Goal: Navigation & Orientation: Find specific page/section

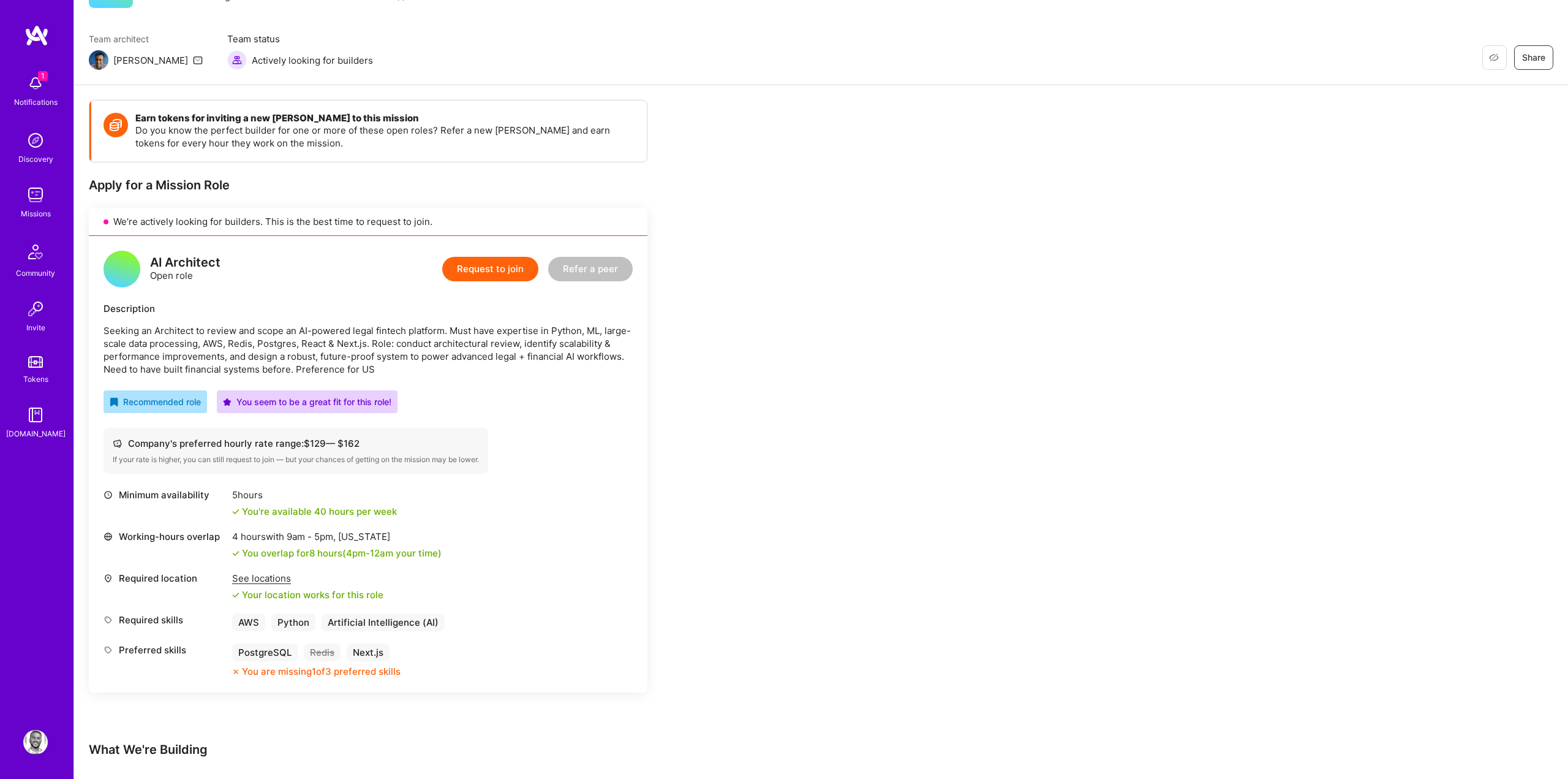
scroll to position [85, 0]
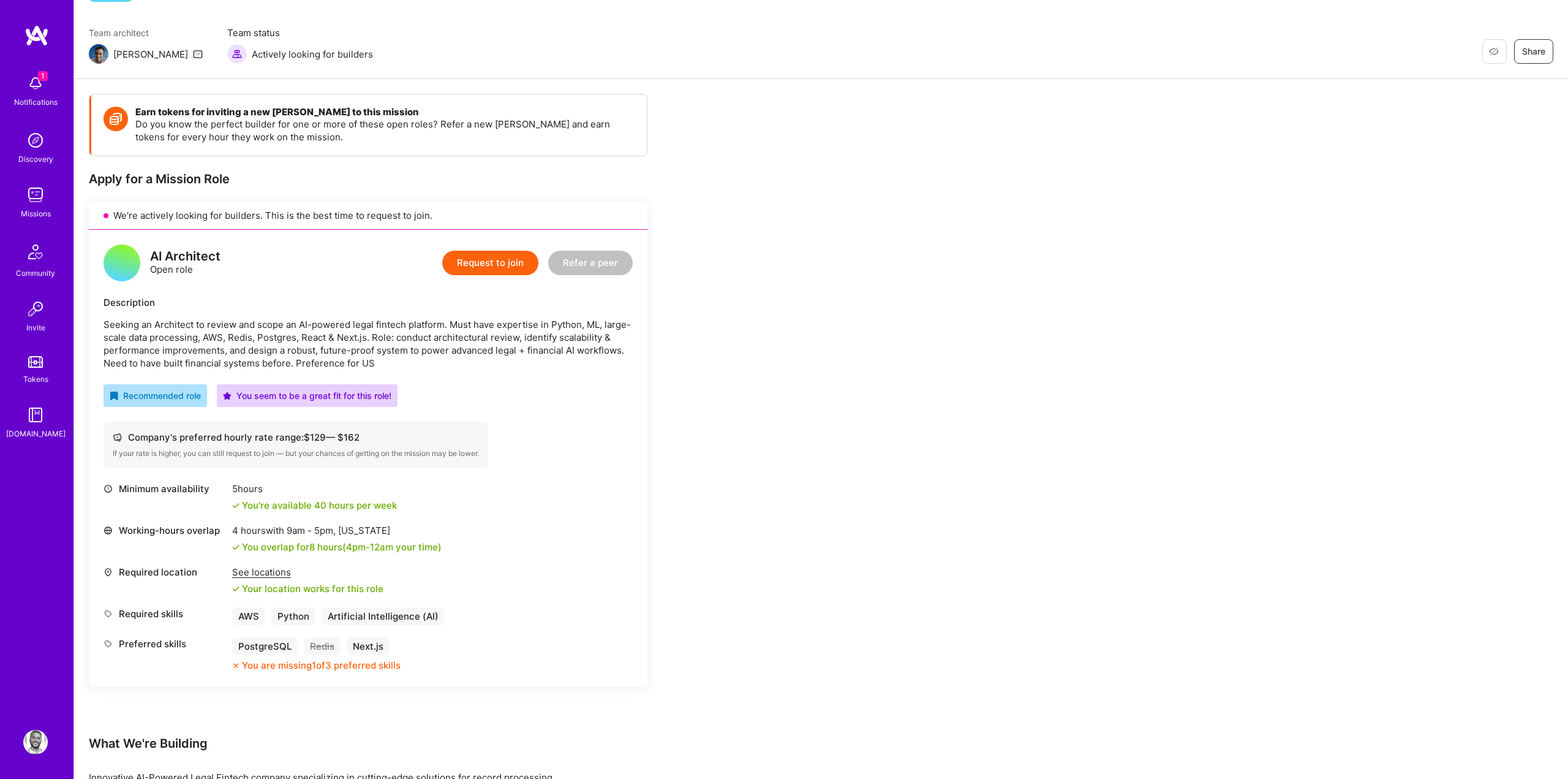
click at [750, 494] on div "Earn tokens for inviting a new A.Teamer to this mission Do you know the perfect…" at bounding box center [456, 682] width 735 height 1176
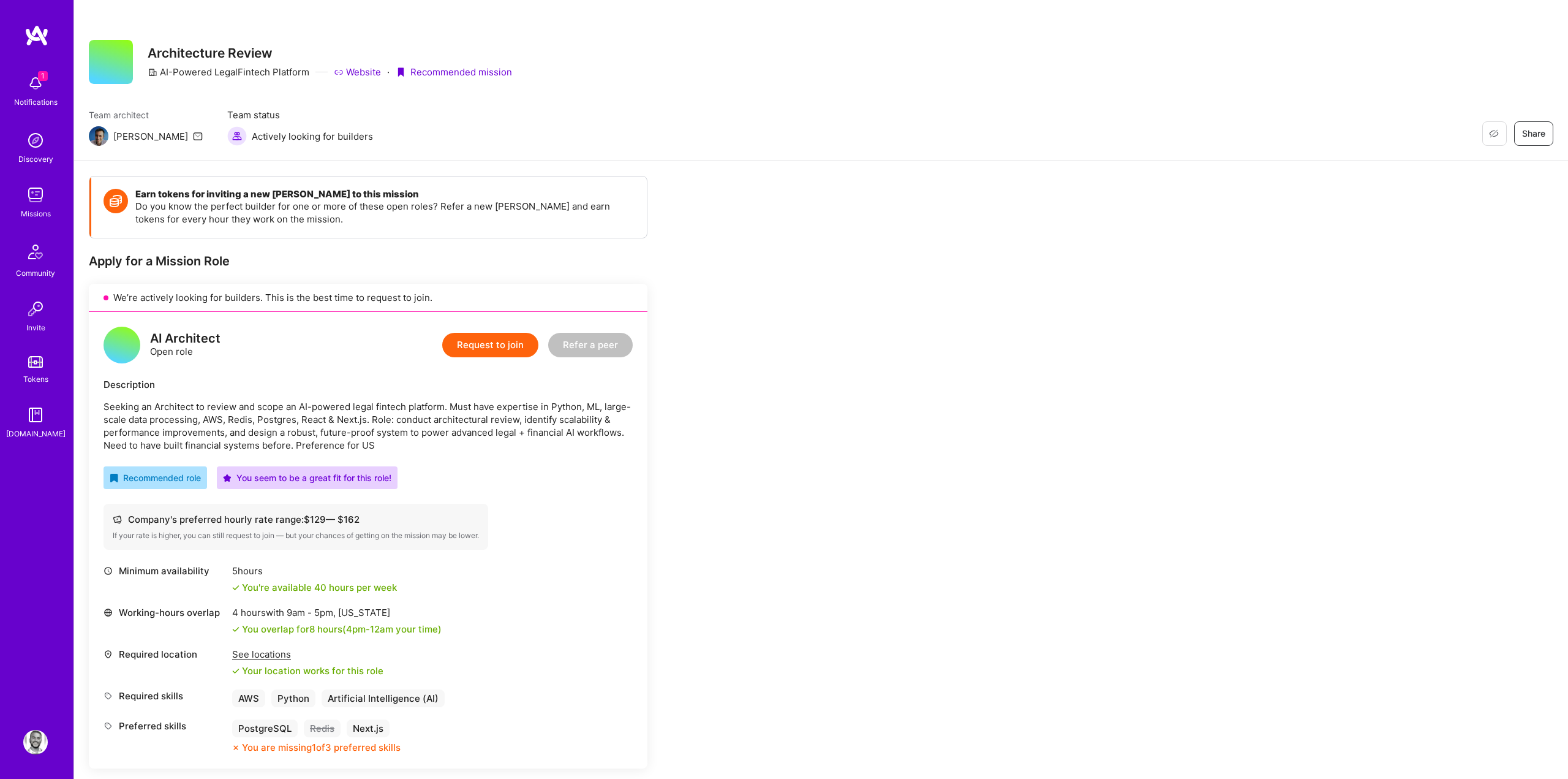
scroll to position [0, 0]
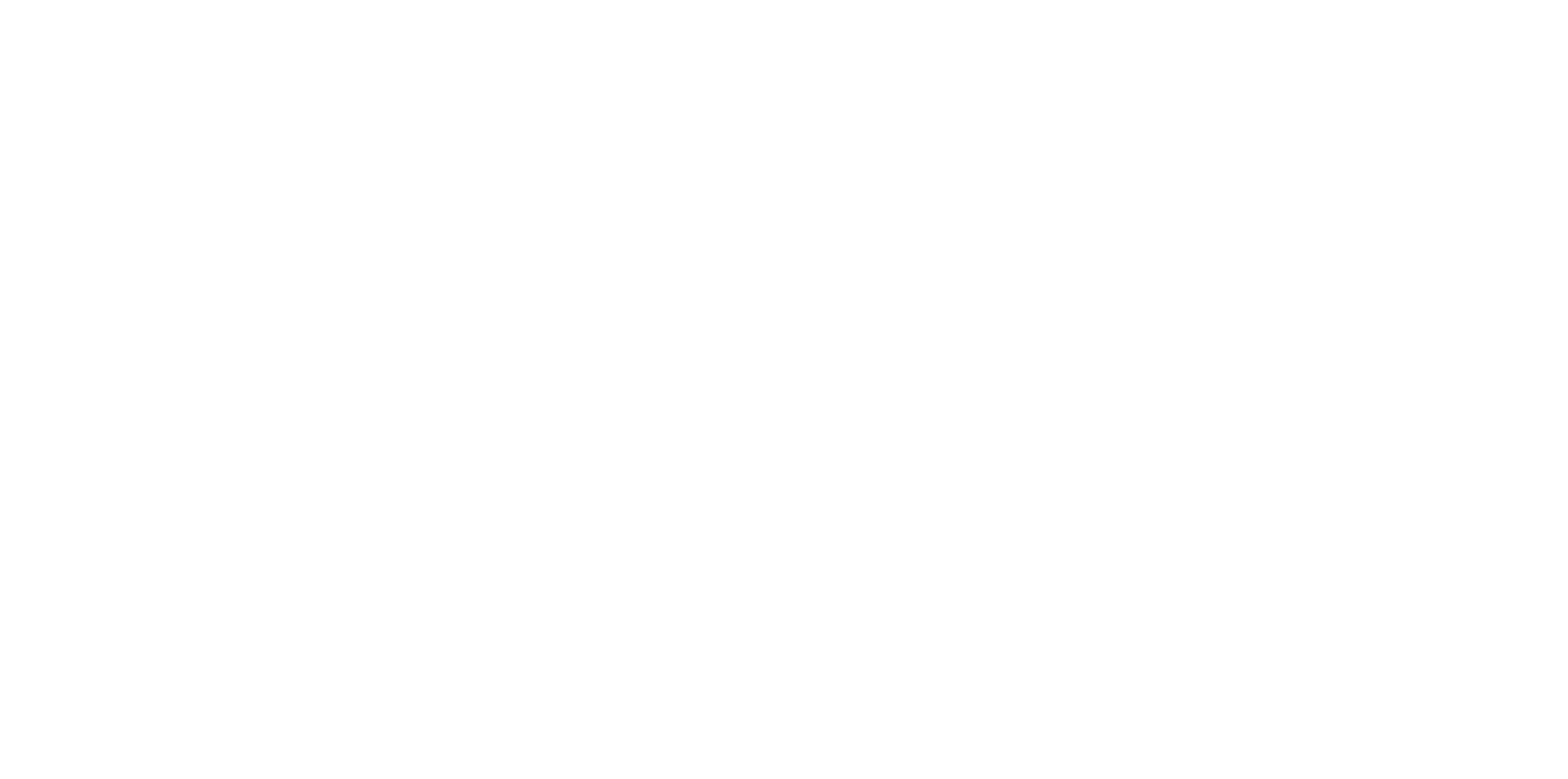
click at [582, 0] on html at bounding box center [784, 0] width 1568 height 0
